Goal: Communication & Community: Share content

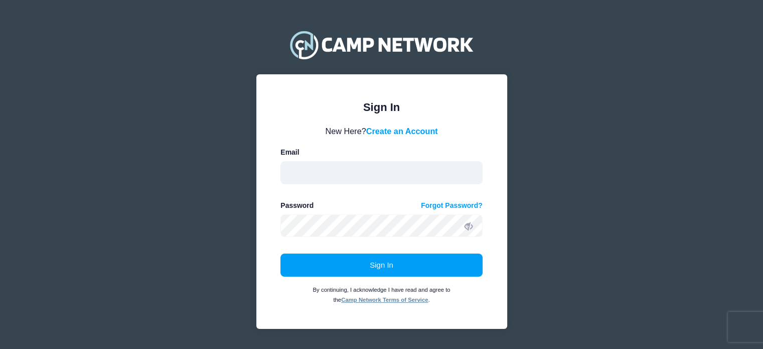
click at [353, 170] on input "email" at bounding box center [381, 172] width 202 height 23
type input "[EMAIL_ADDRESS][DOMAIN_NAME]"
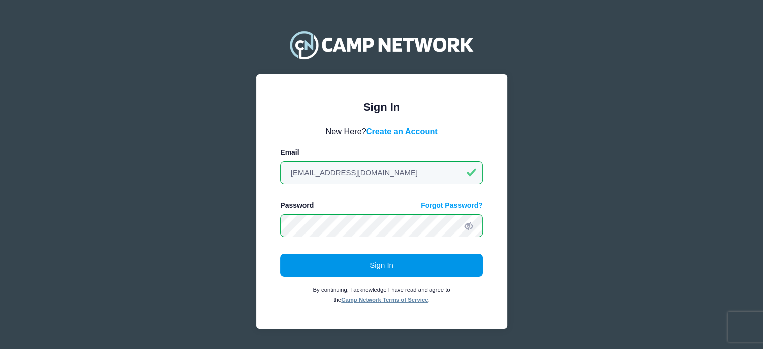
click at [377, 258] on button "Sign In" at bounding box center [381, 264] width 202 height 23
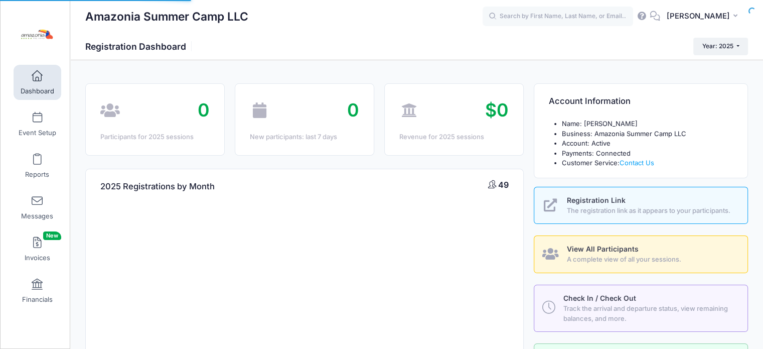
select select
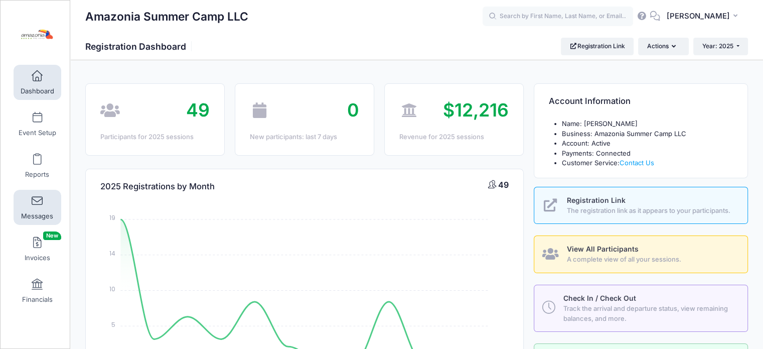
click at [30, 212] on span "Messages" at bounding box center [37, 216] width 32 height 9
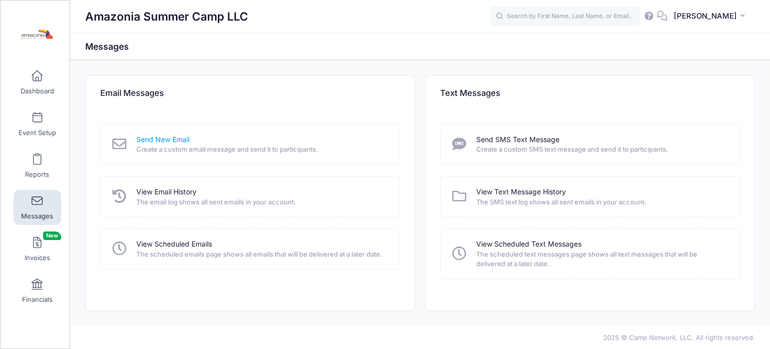
click at [145, 141] on link "Send New Email" at bounding box center [162, 139] width 53 height 11
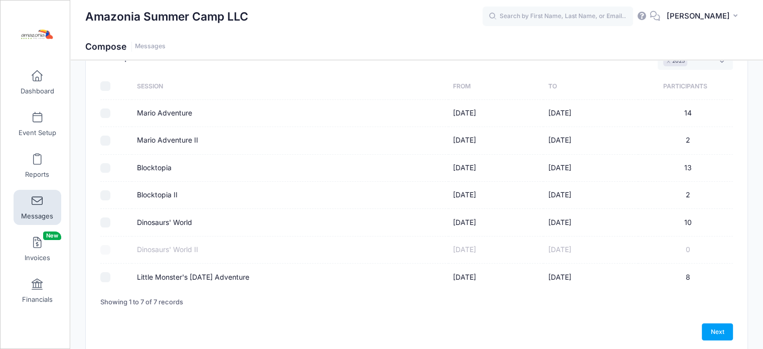
scroll to position [106, 0]
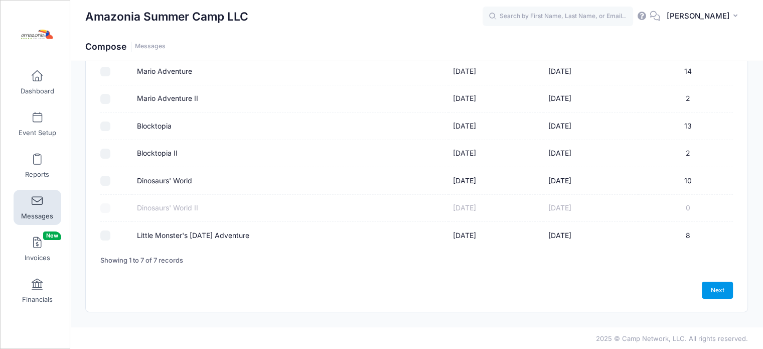
click at [716, 289] on link "Next" at bounding box center [717, 289] width 31 height 17
